Goal: Transaction & Acquisition: Purchase product/service

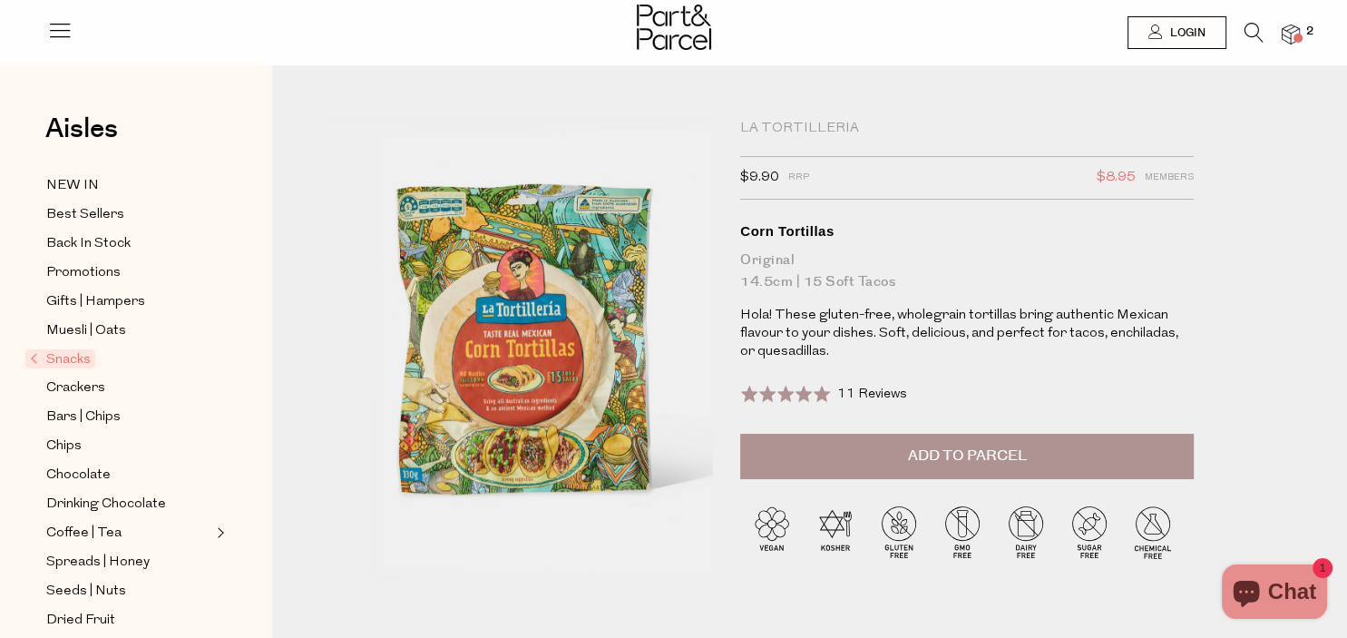
click at [900, 455] on button "Add to Parcel" at bounding box center [967, 456] width 454 height 45
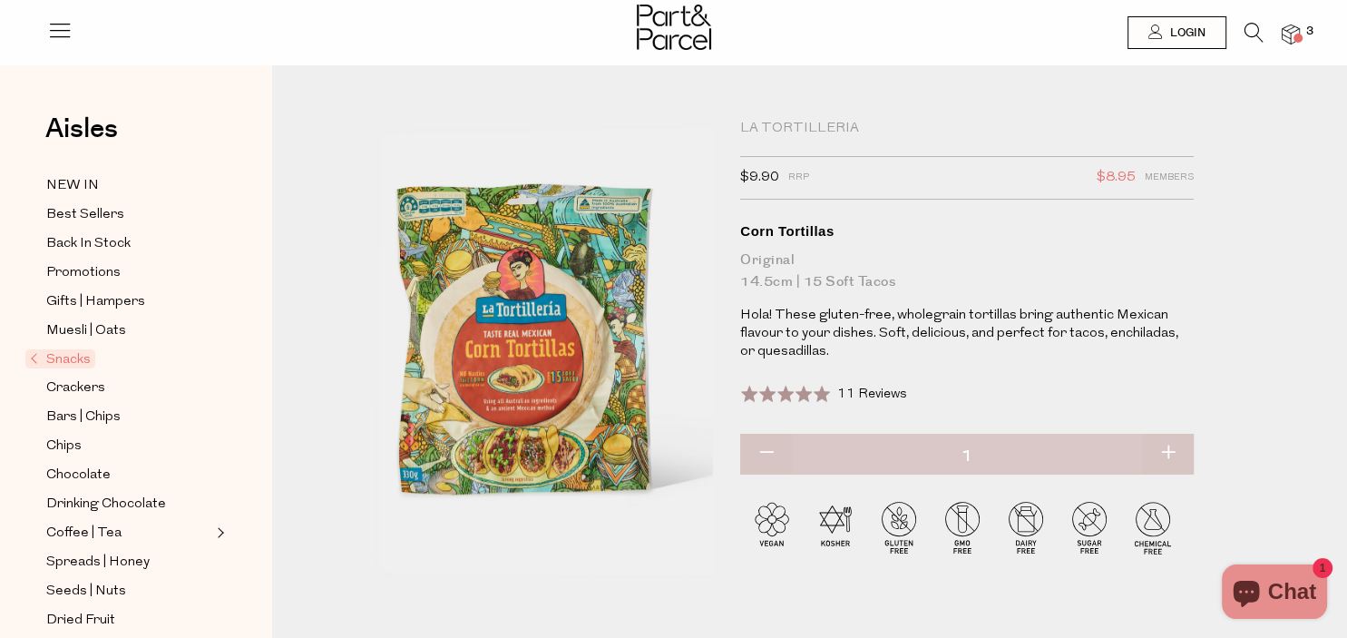
click at [1293, 38] on img at bounding box center [1291, 34] width 18 height 21
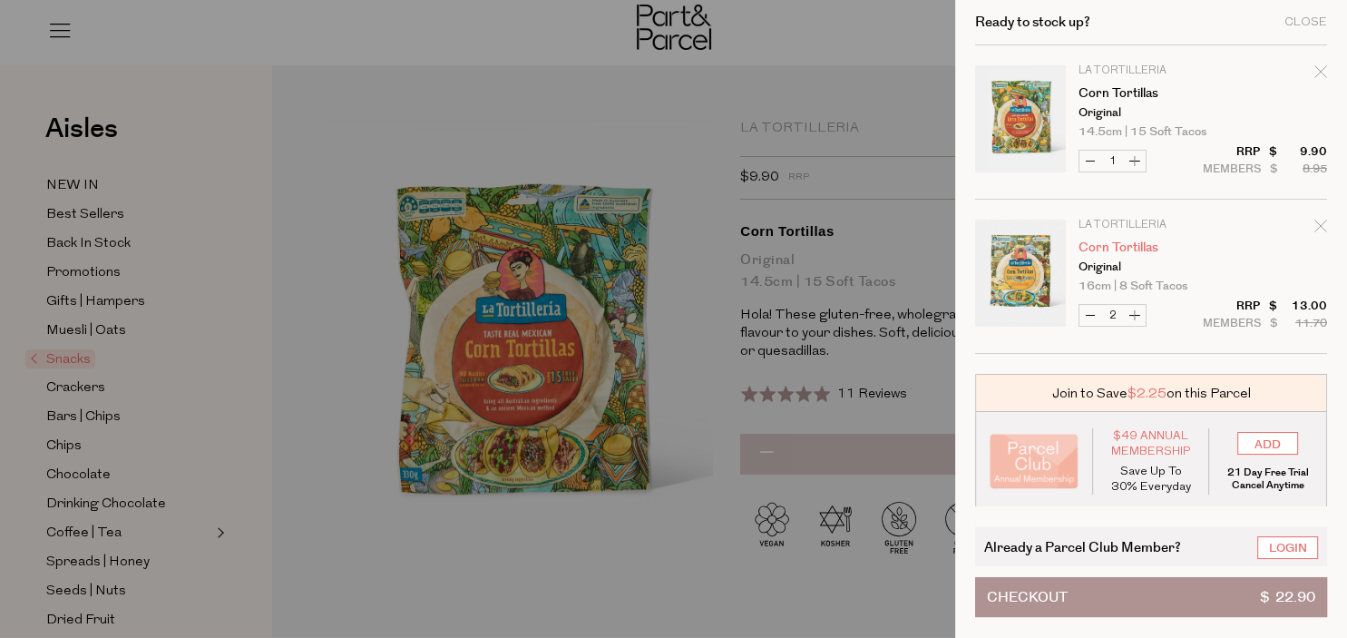
click at [1141, 245] on link "Corn Tortillas" at bounding box center [1148, 247] width 141 height 13
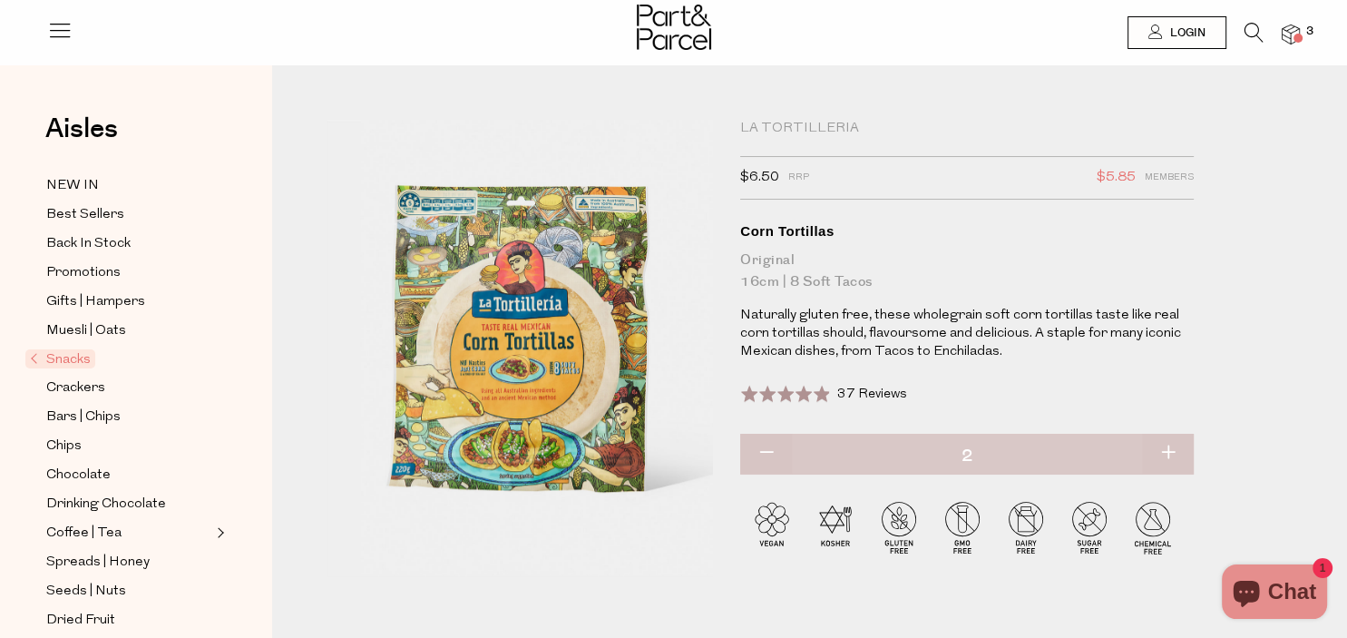
click at [1293, 41] on img at bounding box center [1291, 34] width 18 height 21
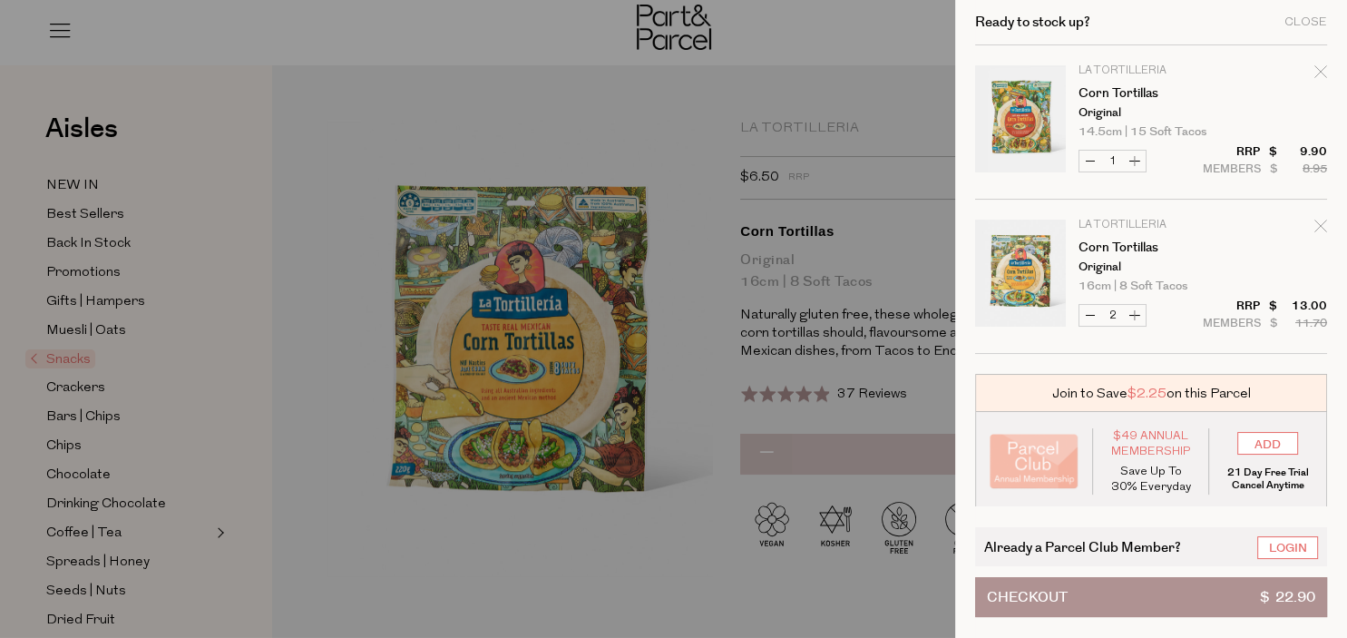
click at [1314, 74] on icon "Remove Corn Tortillas" at bounding box center [1320, 71] width 13 height 13
type input "Add Membership"
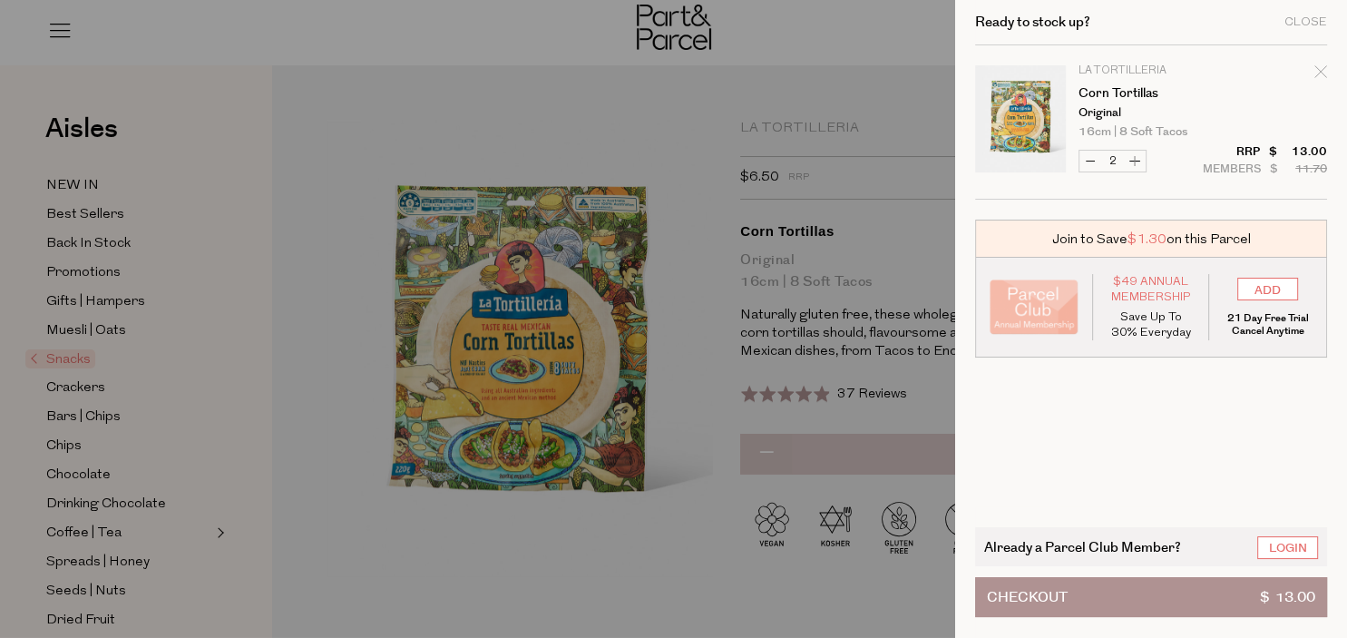
click at [1137, 158] on button "Increase Corn Tortillas" at bounding box center [1135, 161] width 22 height 21
type input "3"
click at [1142, 600] on button "Checkout $ 19.50" at bounding box center [1151, 597] width 352 height 40
